Goal: Find specific page/section: Find specific page/section

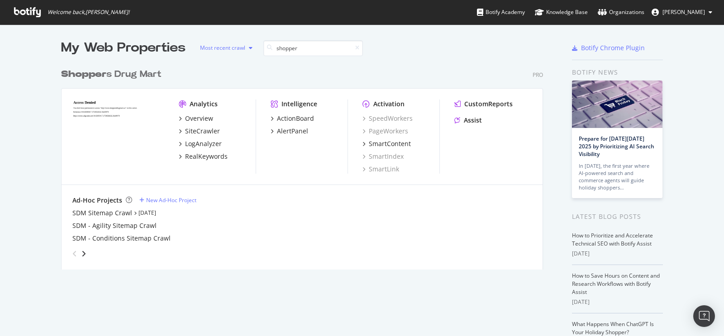
scroll to position [205, 481]
type input "shopper"
click at [131, 75] on div "Shopper s Drug Mart" at bounding box center [111, 74] width 100 height 13
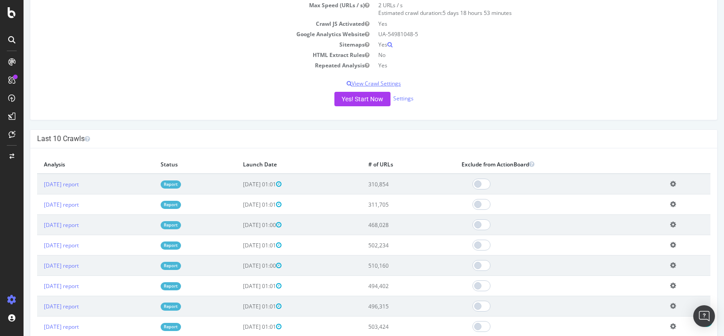
scroll to position [184, 0]
click at [402, 95] on link "Settings" at bounding box center [403, 99] width 20 height 8
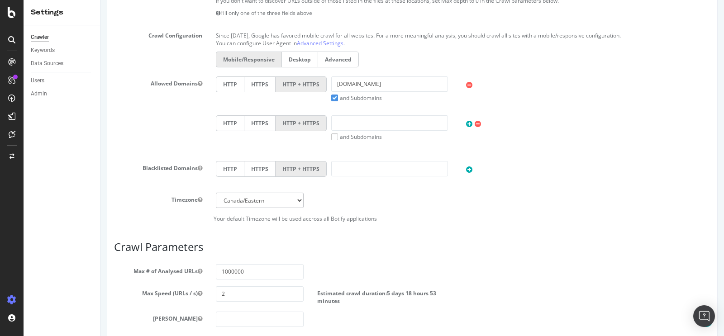
scroll to position [279, 0]
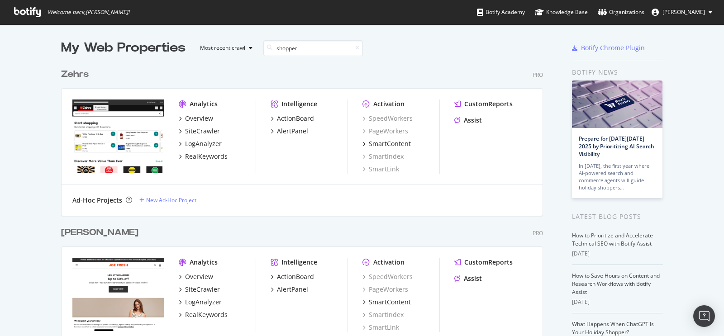
scroll to position [205, 481]
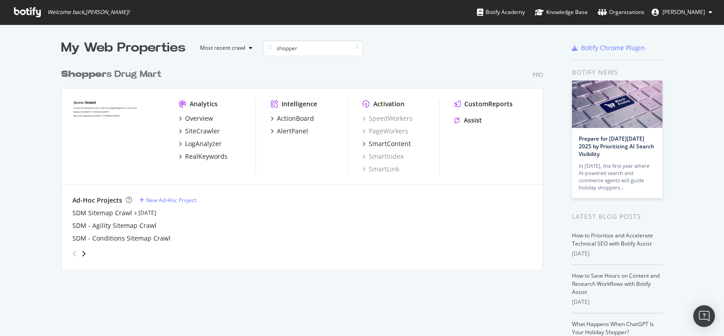
type input "shopper"
click at [34, 138] on div "My Web Properties Most recent crawl shopper Shopper s Drug Mart Pro Analytics O…" at bounding box center [362, 233] width 724 height 418
click at [355, 50] on icon at bounding box center [357, 47] width 4 height 5
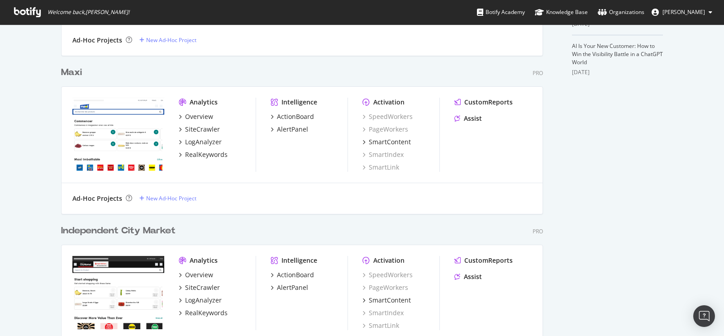
scroll to position [0, 0]
